Goal: Task Accomplishment & Management: Use online tool/utility

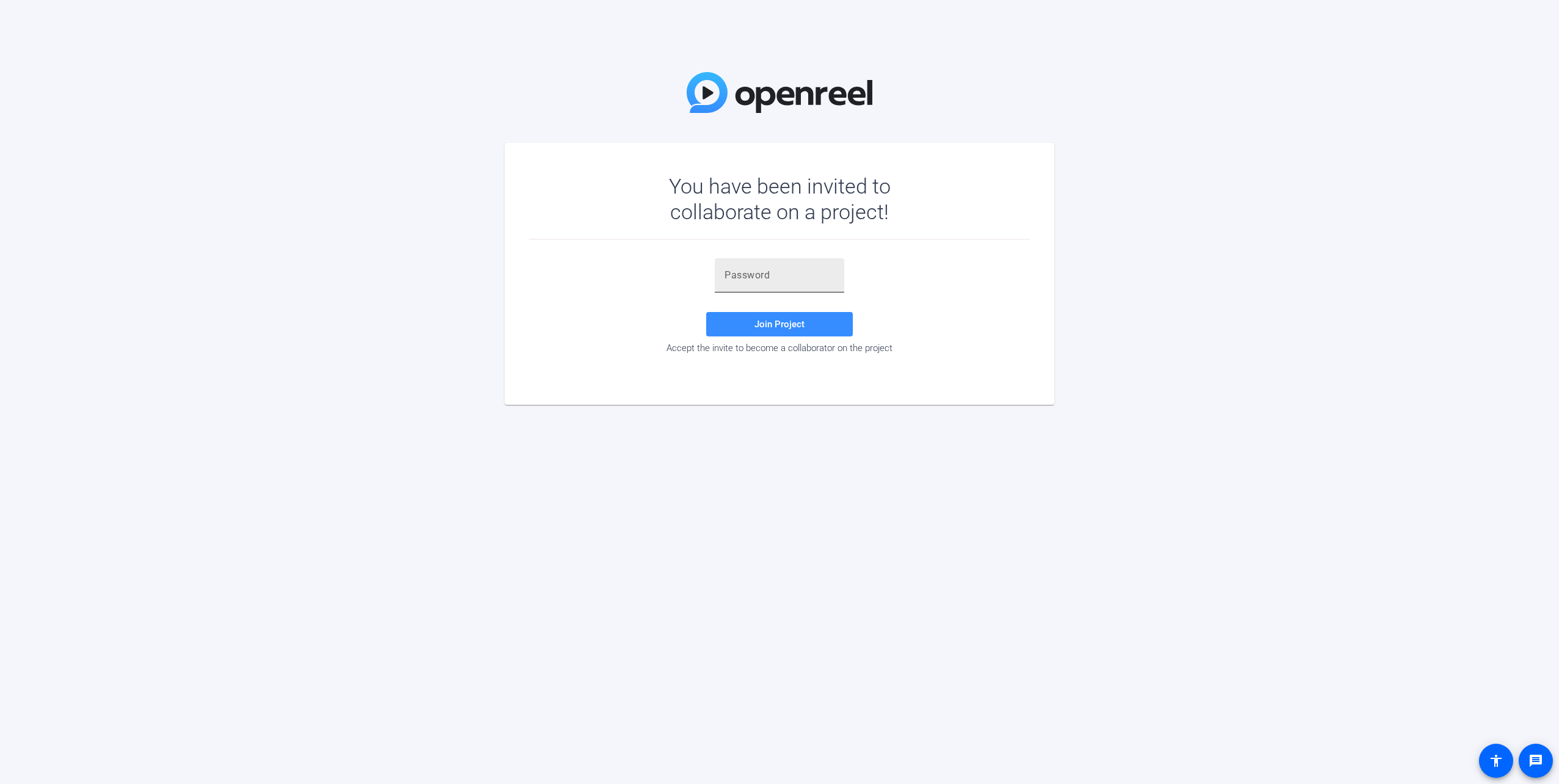
click at [787, 284] on div at bounding box center [780, 276] width 110 height 34
paste input "A%603V"
click at [784, 327] on span "Join Project" at bounding box center [780, 323] width 50 height 11
click at [777, 266] on div "A%603V" at bounding box center [780, 276] width 110 height 34
click at [780, 269] on input "A%603V" at bounding box center [780, 275] width 110 height 15
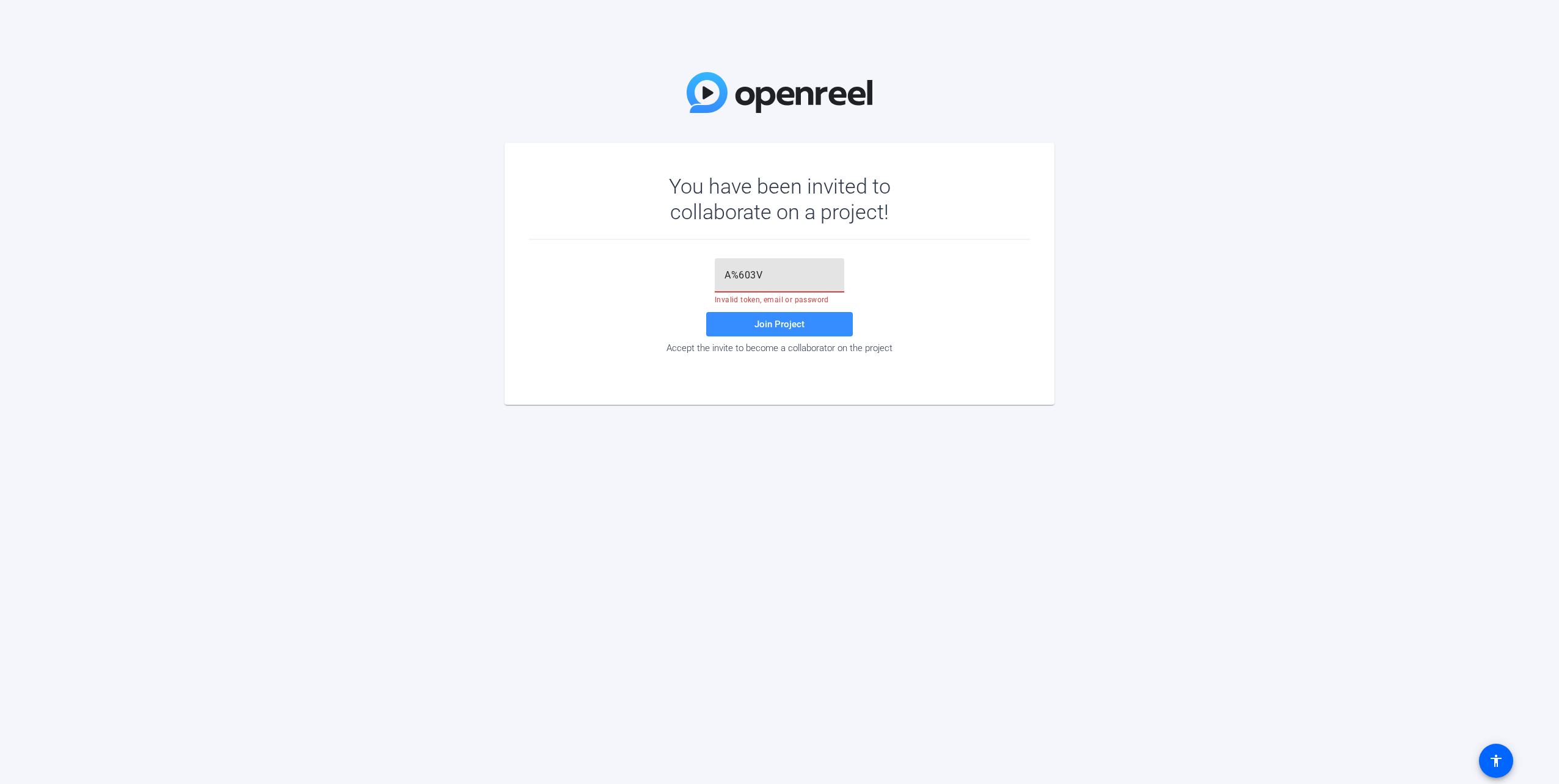
drag, startPoint x: 780, startPoint y: 269, endPoint x: 679, endPoint y: 271, distance: 101.0
click at [679, 271] on div "A%603V Invalid token, email or password Join Project Accept the invite to becom…" at bounding box center [780, 306] width 501 height 96
paste input "text"
type input "A%603V"
click at [795, 329] on span "Join Project" at bounding box center [780, 323] width 50 height 11
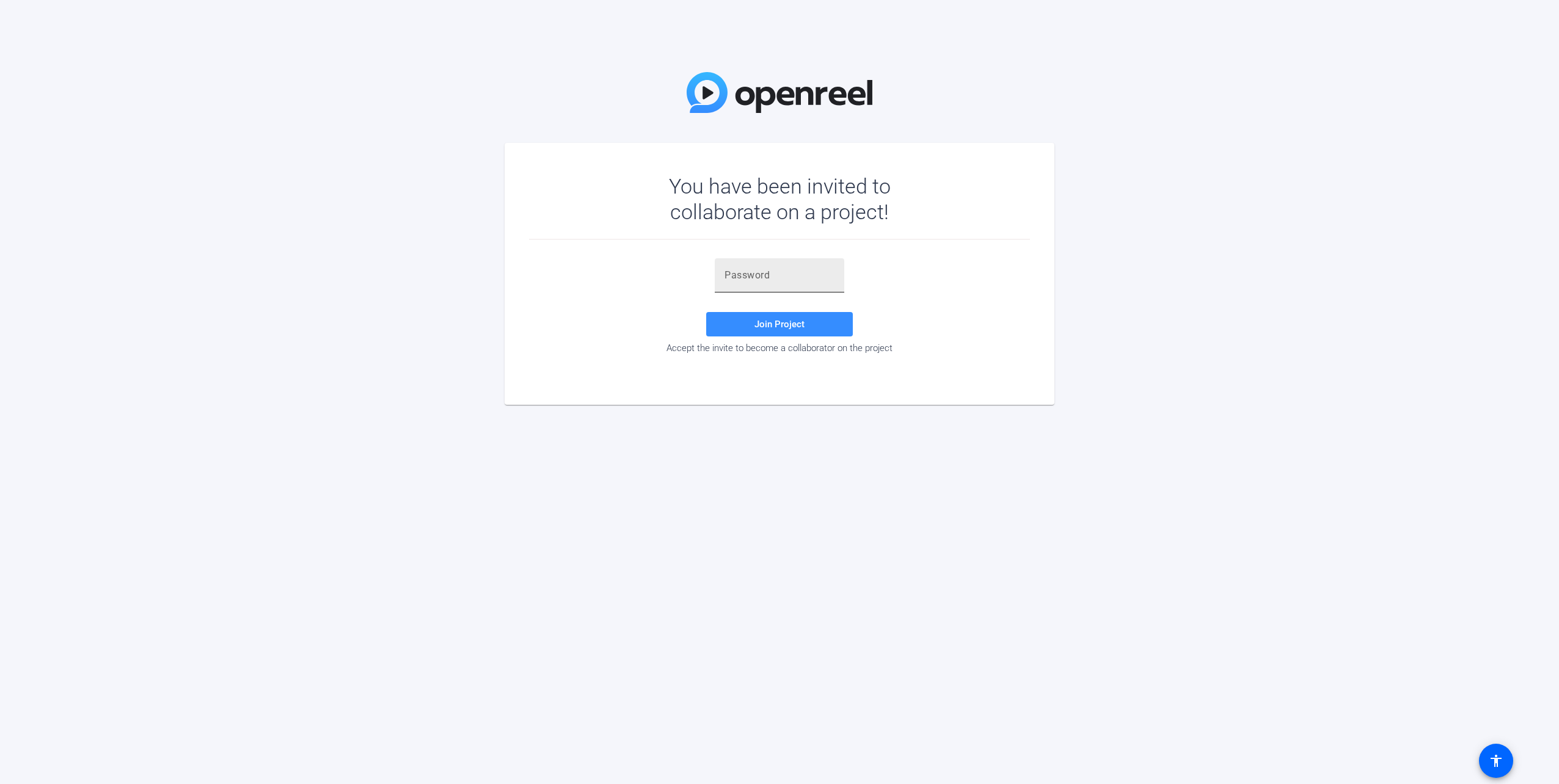
click at [737, 278] on input "text" at bounding box center [780, 275] width 110 height 15
paste input "A%603V"
click at [756, 326] on span "Join Project" at bounding box center [780, 323] width 50 height 11
click at [782, 268] on div "A%603V" at bounding box center [780, 276] width 110 height 34
drag, startPoint x: 770, startPoint y: 270, endPoint x: 711, endPoint y: 262, distance: 59.5
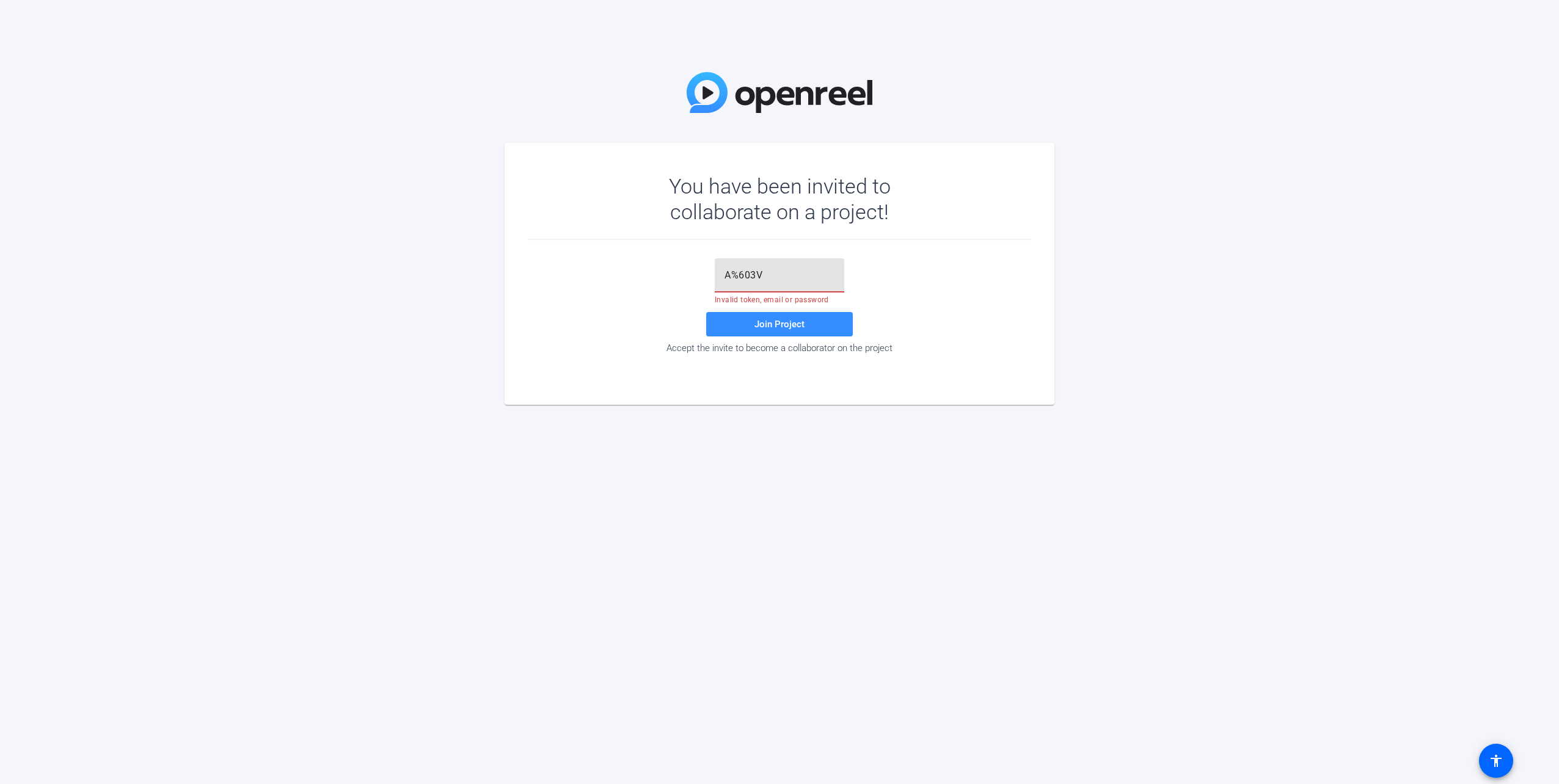
click at [711, 262] on div "A%603V Invalid token, email or password Join Project Accept the invite to becom…" at bounding box center [780, 306] width 501 height 96
paste input "6r=Xsn"
type input "6r=Xsn"
click at [778, 330] on span at bounding box center [780, 323] width 146 height 29
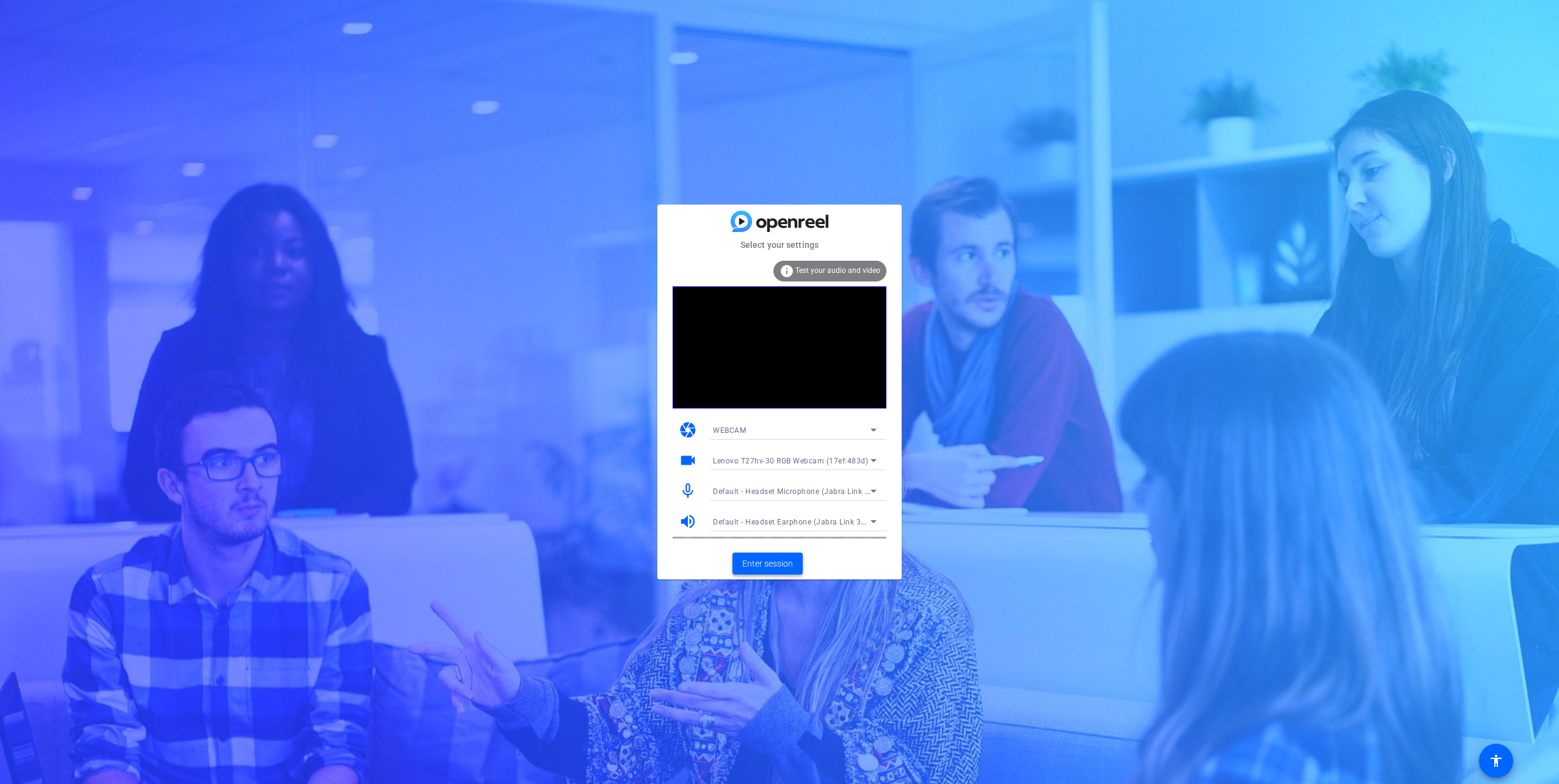
click at [762, 561] on span "Enter session" at bounding box center [768, 563] width 51 height 13
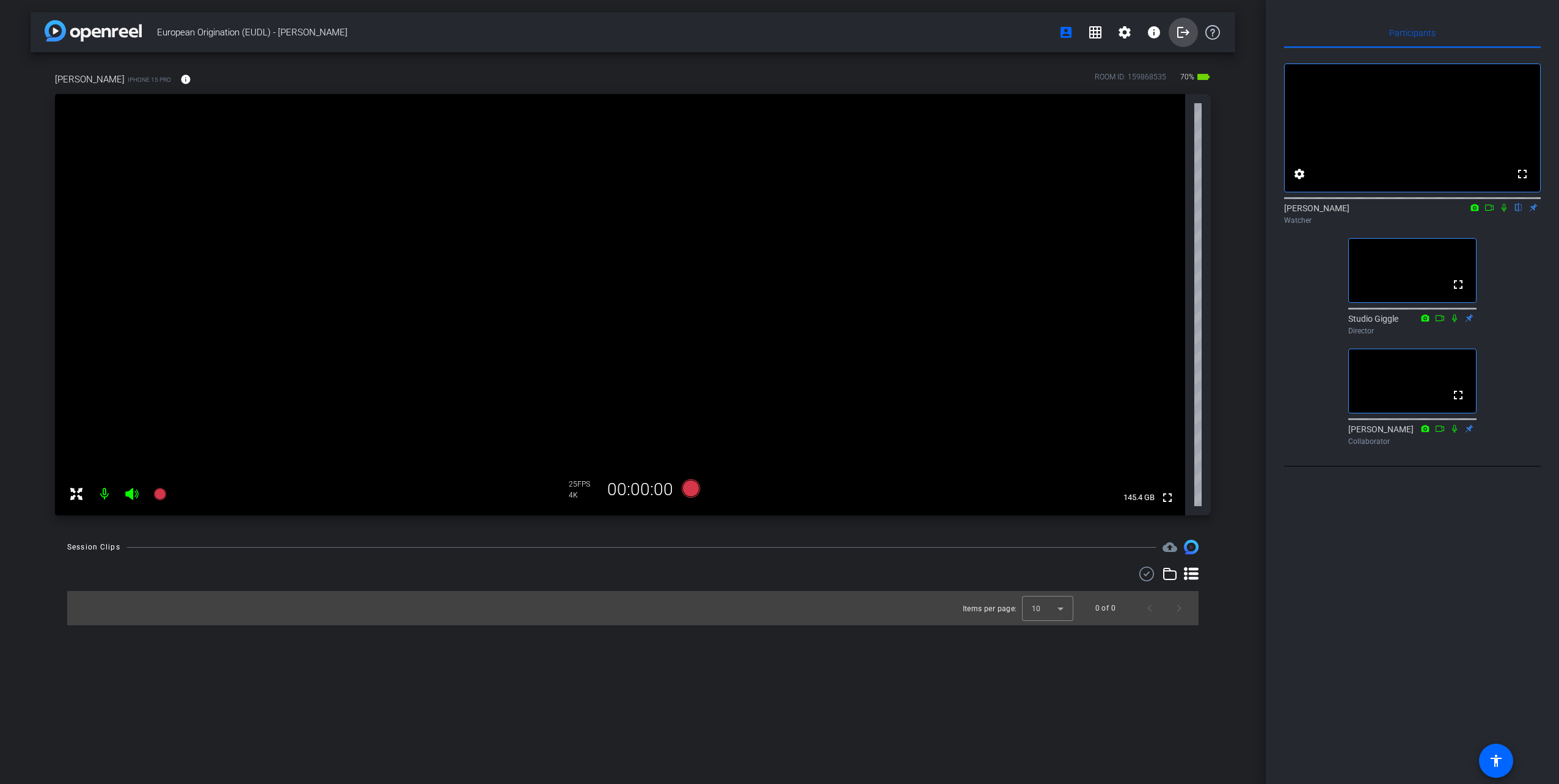
click at [1176, 31] on mat-icon "logout" at bounding box center [1183, 32] width 15 height 15
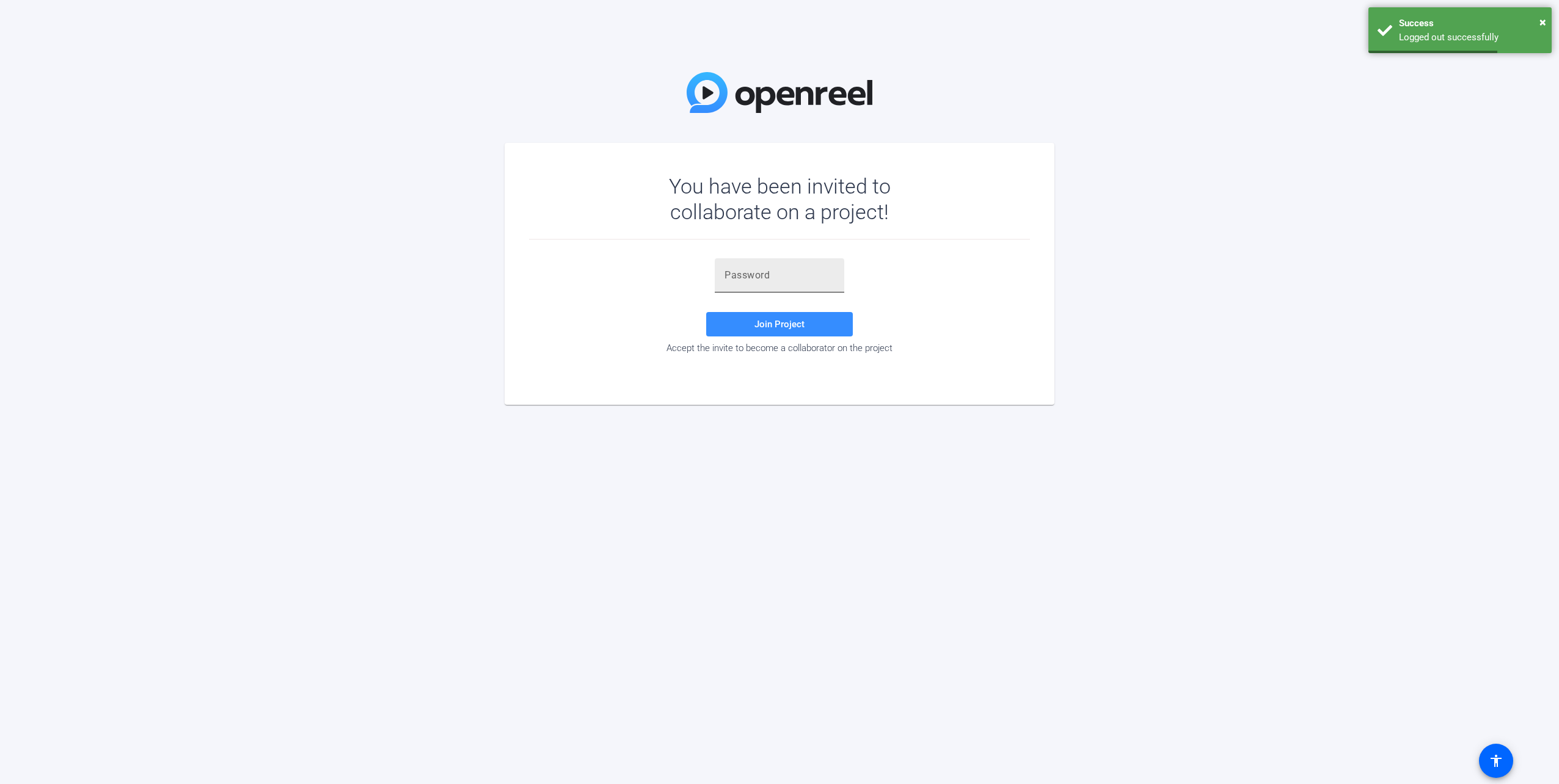
click at [768, 264] on div at bounding box center [780, 276] width 110 height 34
click at [772, 272] on input "text" at bounding box center [780, 275] width 110 height 15
type input "6'OH$."
click at [780, 315] on span at bounding box center [780, 323] width 146 height 29
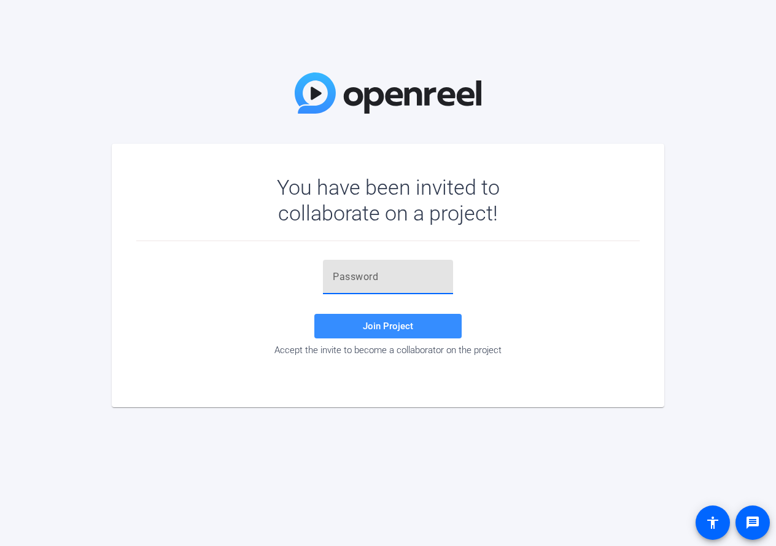
click at [395, 277] on input "text" at bounding box center [388, 276] width 110 height 15
paste input "6r=Xsn"
type input "6r=Xsn"
click at [369, 328] on span "Join Project" at bounding box center [388, 325] width 50 height 11
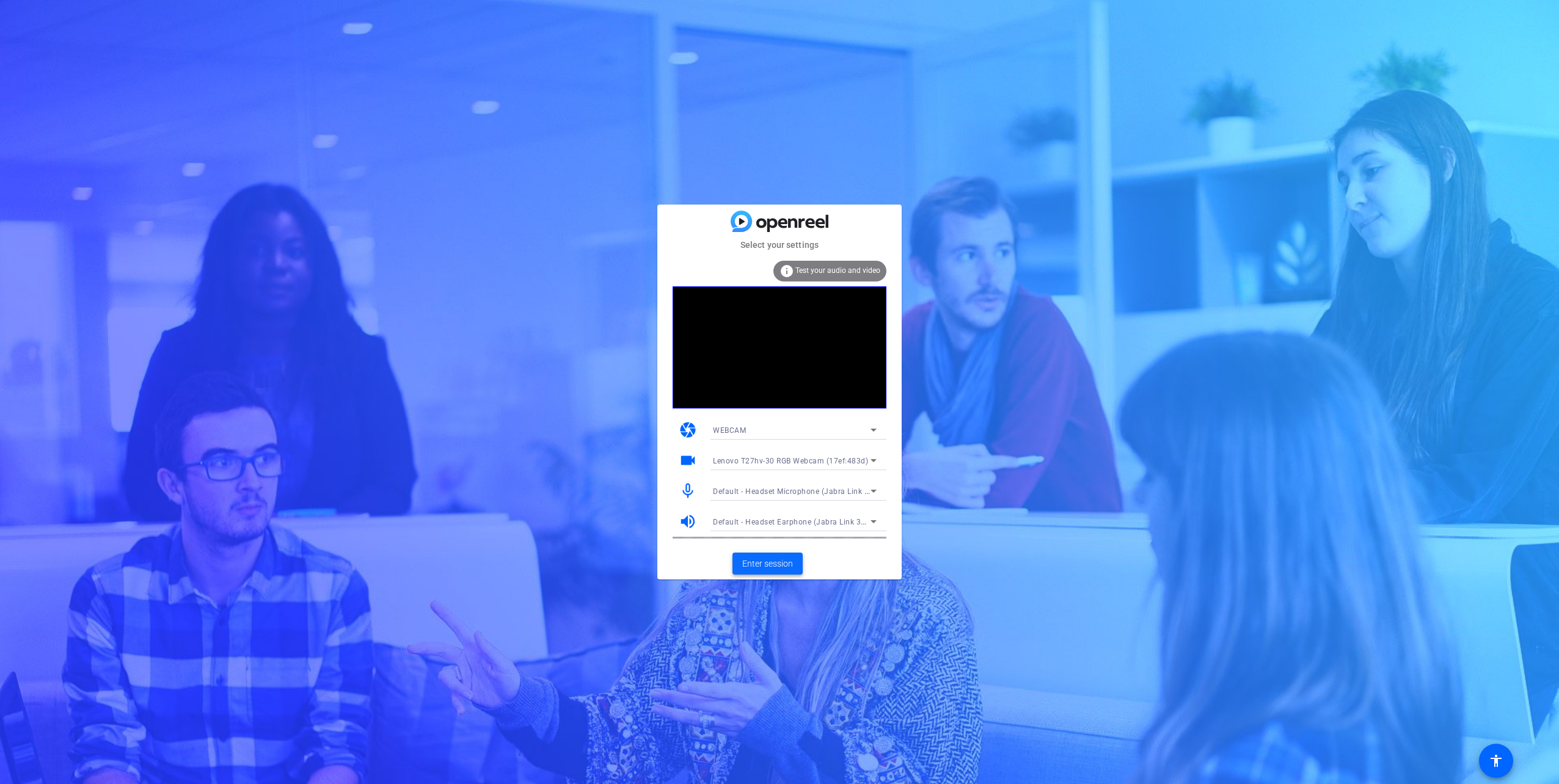
click at [771, 542] on span "Enter session" at bounding box center [768, 563] width 51 height 13
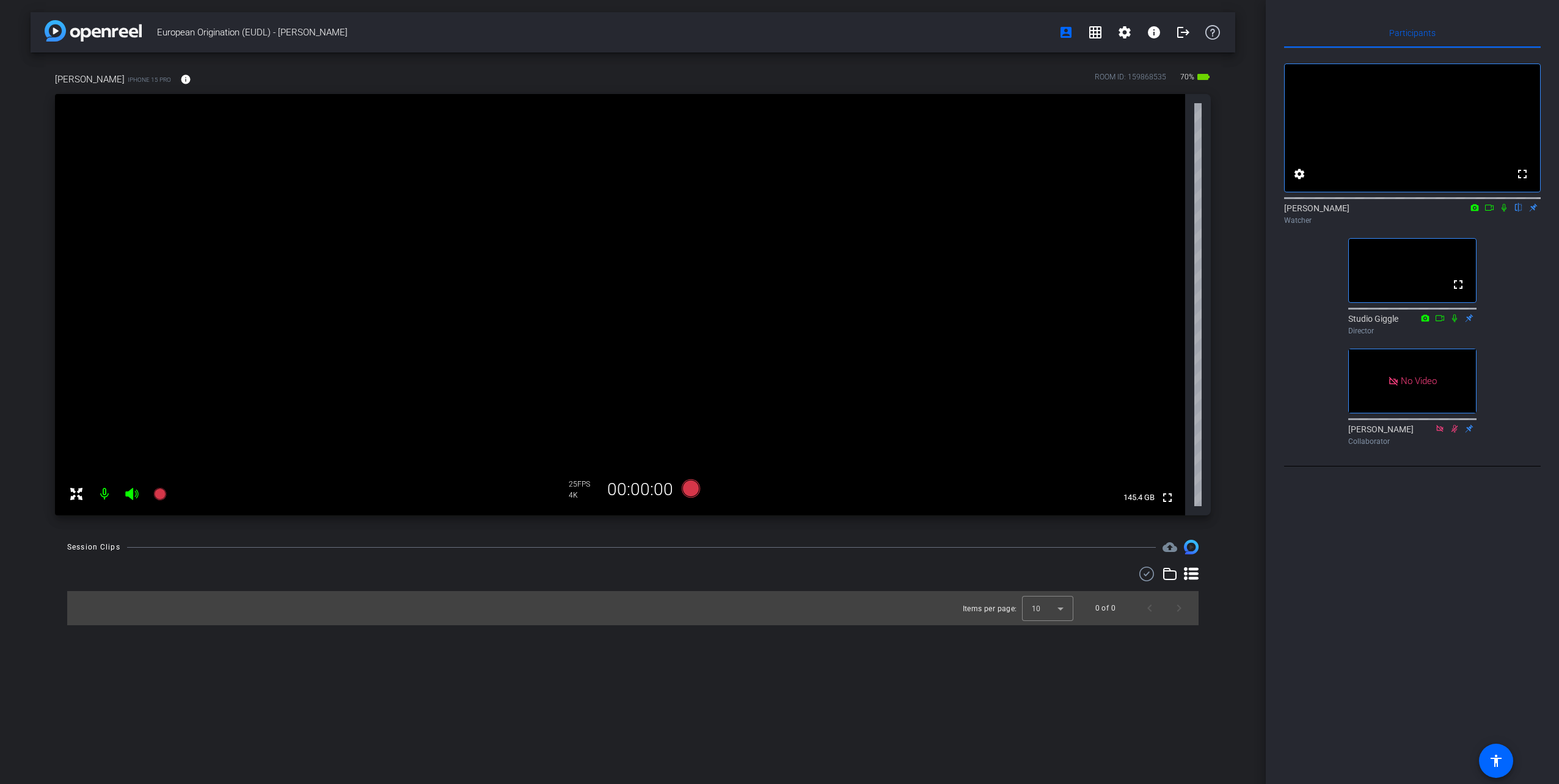
click at [772, 212] on icon at bounding box center [1489, 207] width 10 height 9
click at [772, 212] on icon at bounding box center [1519, 207] width 10 height 9
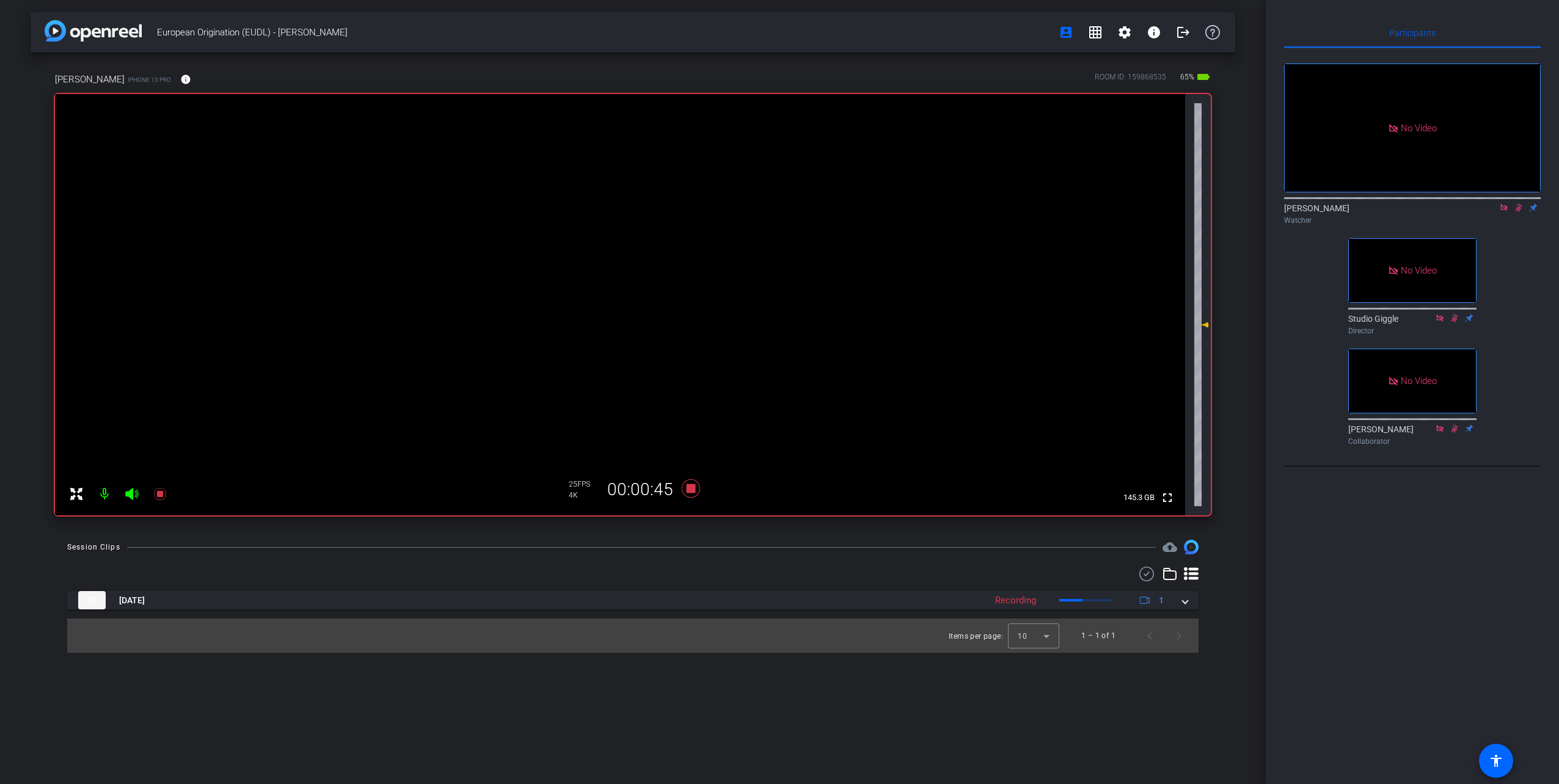
click at [772, 211] on icon at bounding box center [1503, 207] width 7 height 7
click at [772, 212] on icon at bounding box center [1504, 207] width 10 height 9
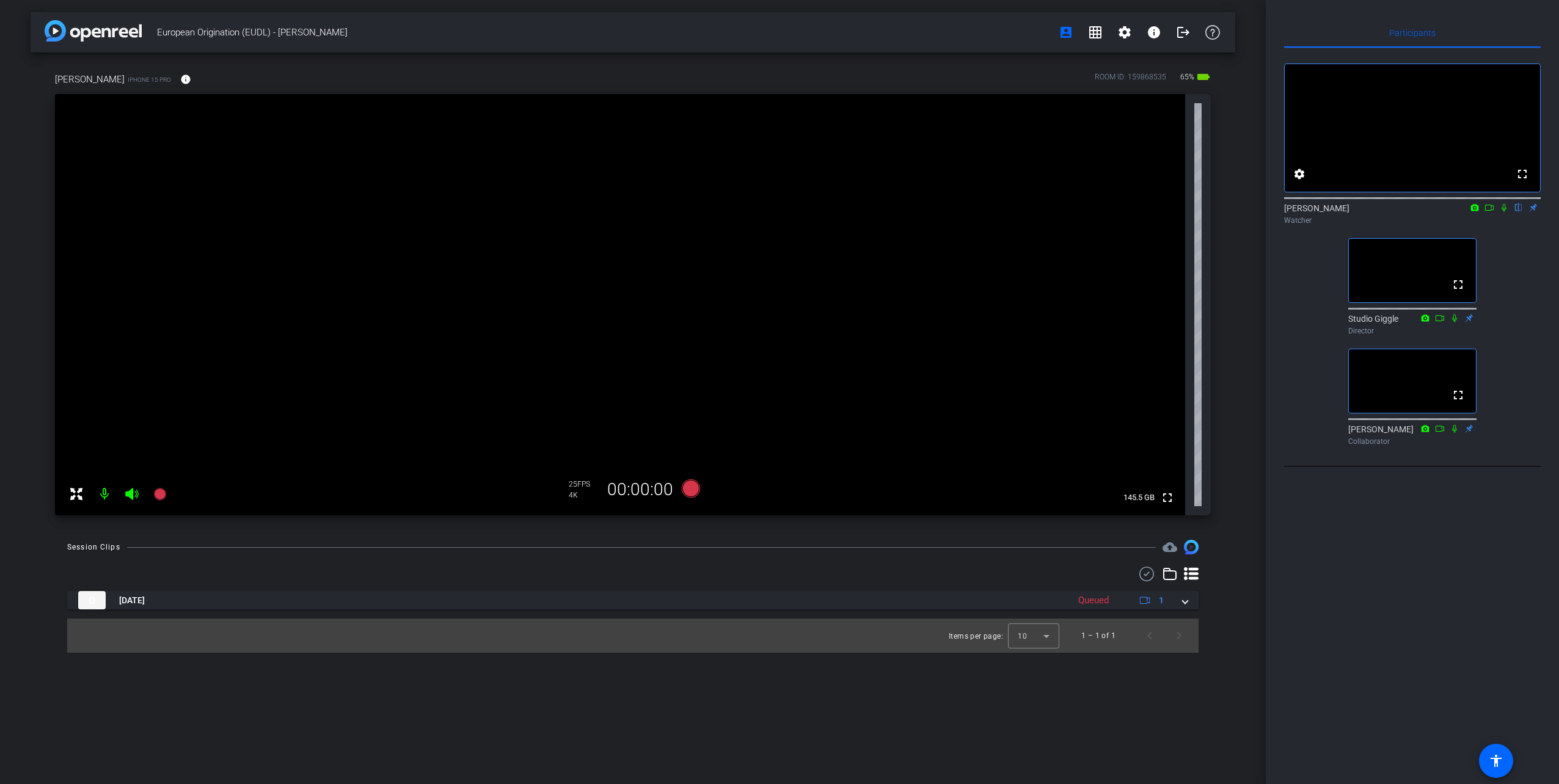
click at [772, 212] on icon at bounding box center [1489, 207] width 10 height 9
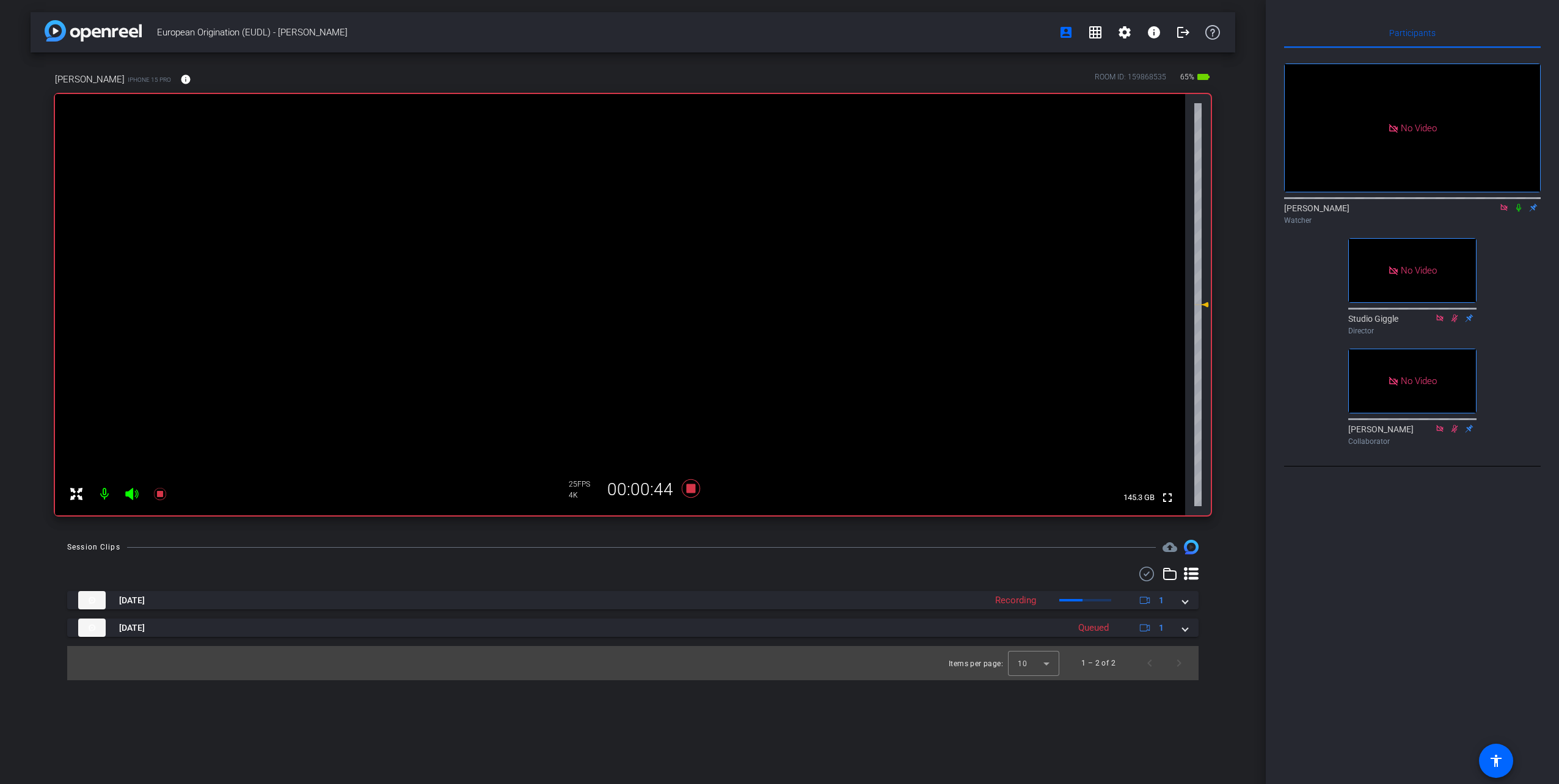
click at [772, 212] on icon at bounding box center [1504, 207] width 10 height 9
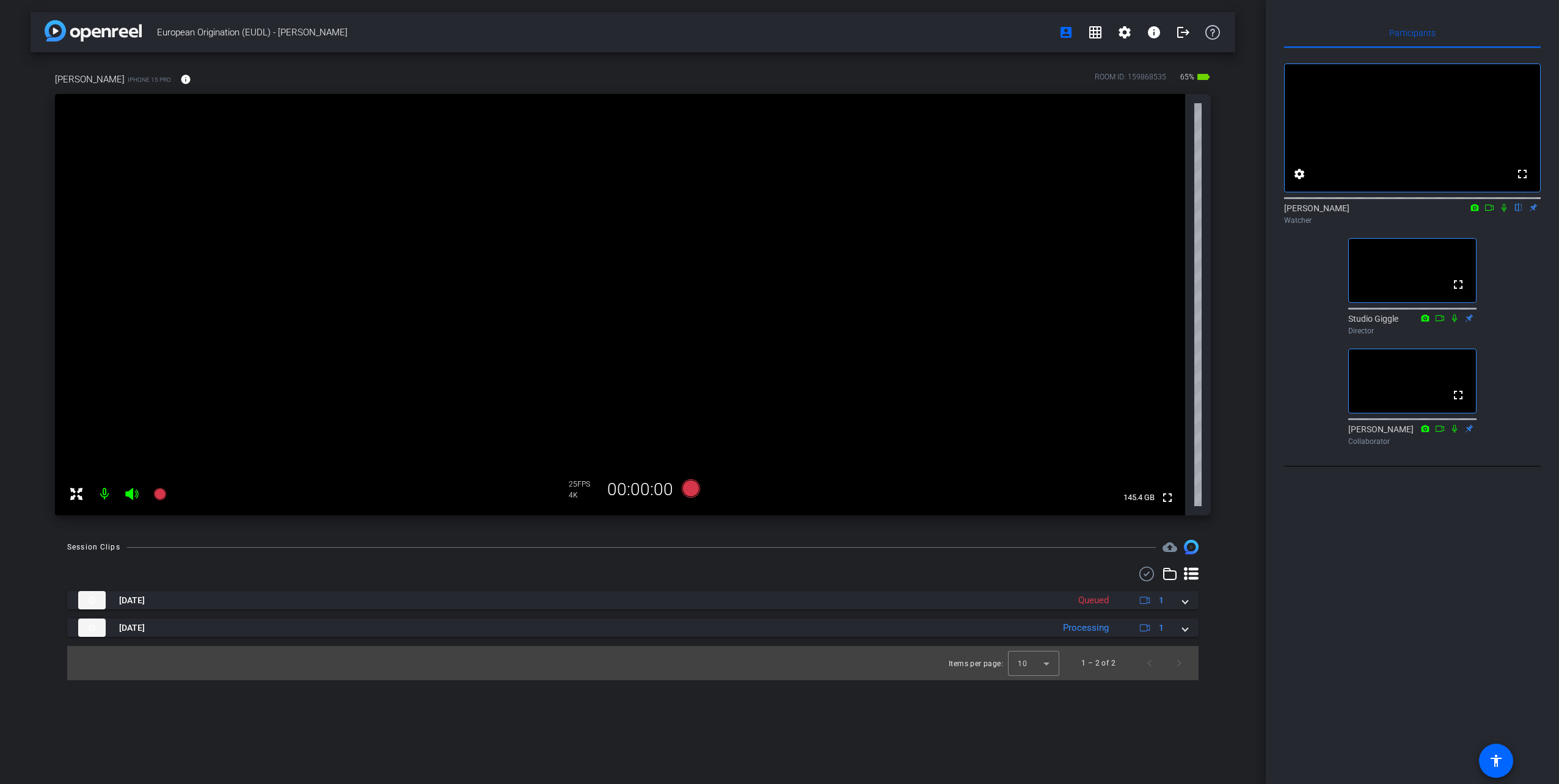
click at [772, 212] on icon at bounding box center [1489, 207] width 10 height 9
click at [772, 212] on icon at bounding box center [1519, 207] width 10 height 9
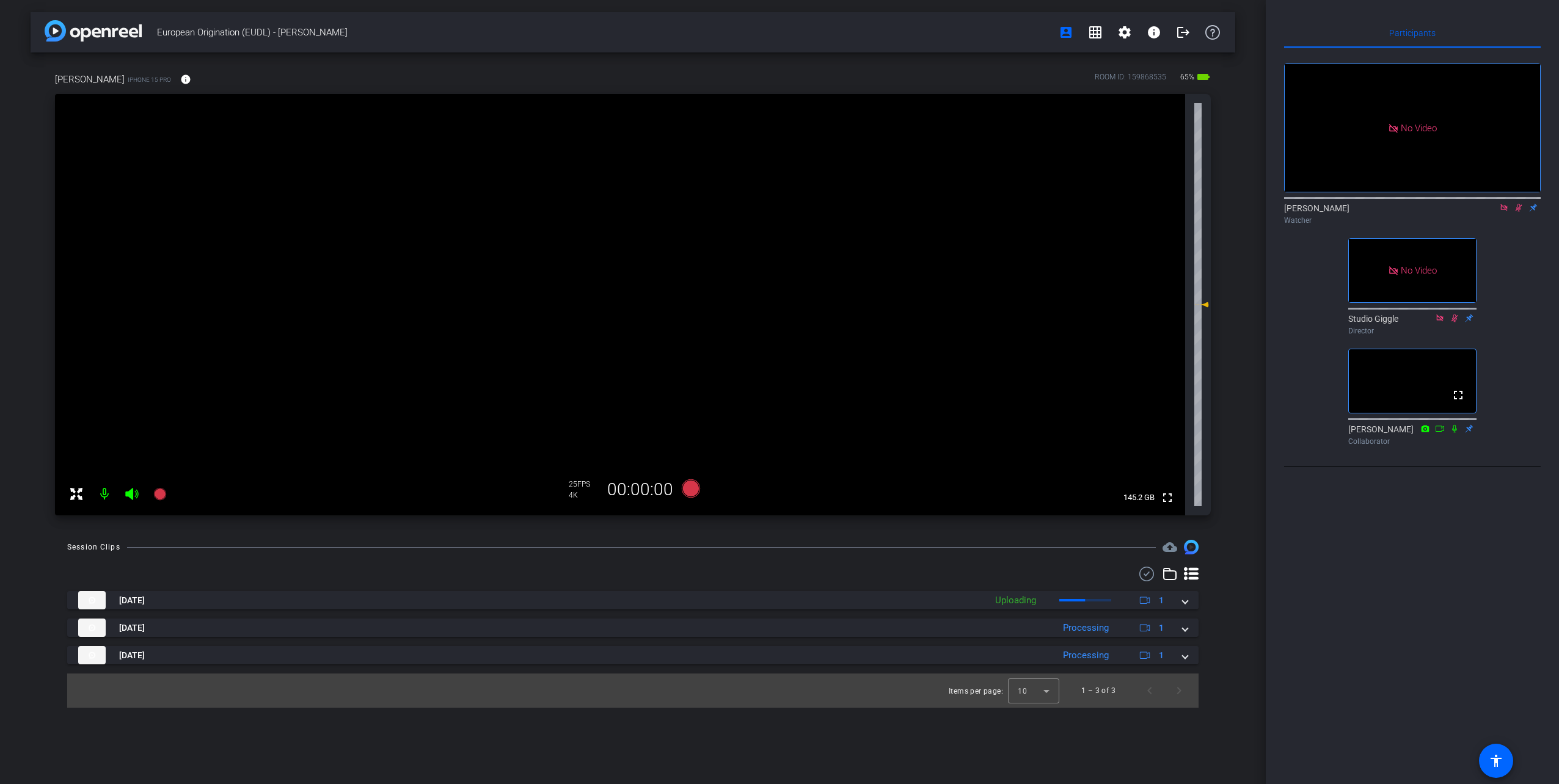
click at [772, 212] on icon at bounding box center [1504, 207] width 10 height 9
click at [772, 212] on icon at bounding box center [1489, 207] width 10 height 9
click at [772, 212] on icon at bounding box center [1519, 207] width 10 height 9
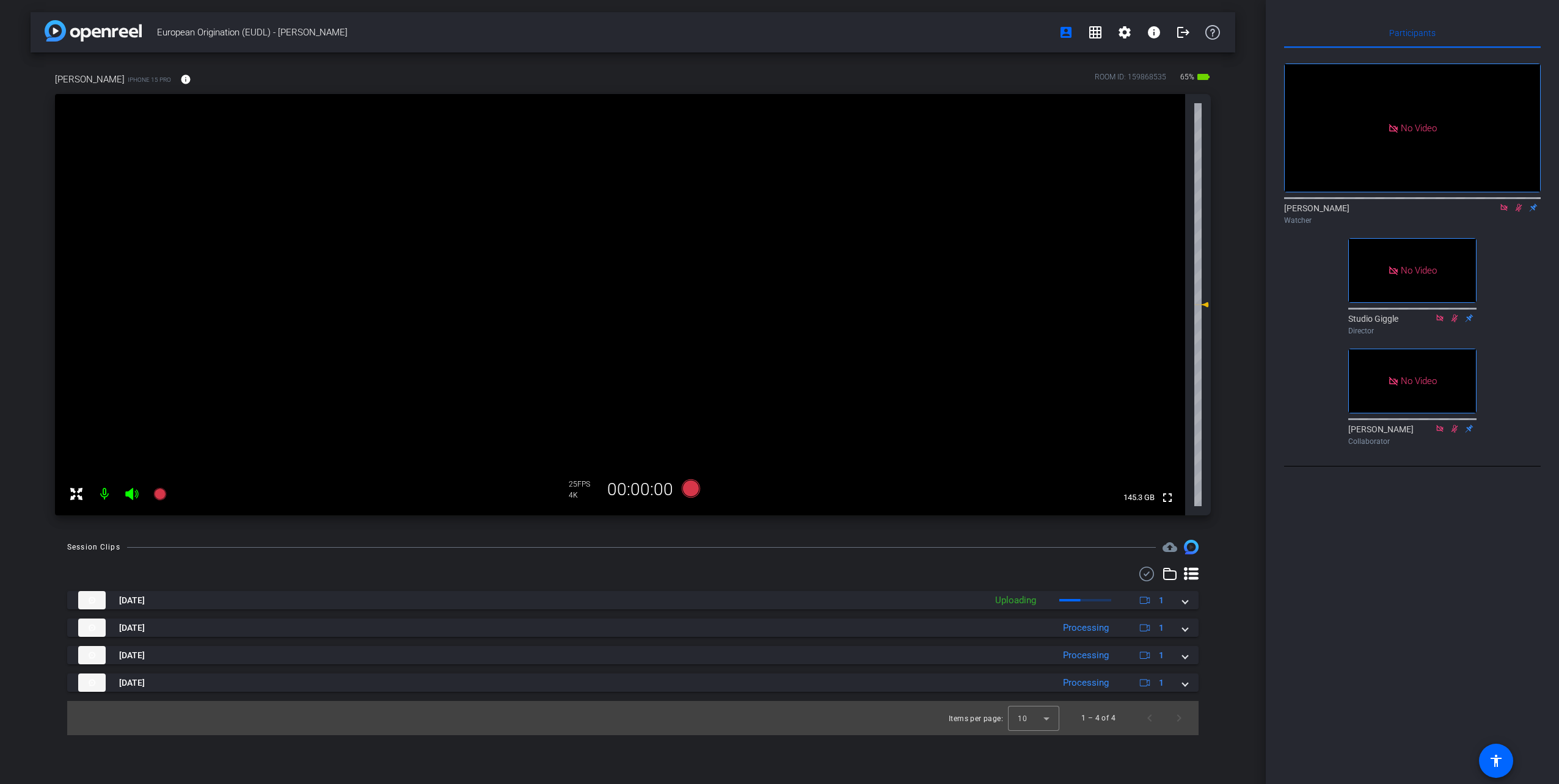
click at [772, 212] on icon at bounding box center [1504, 207] width 10 height 9
